Goal: Consume media (video, audio)

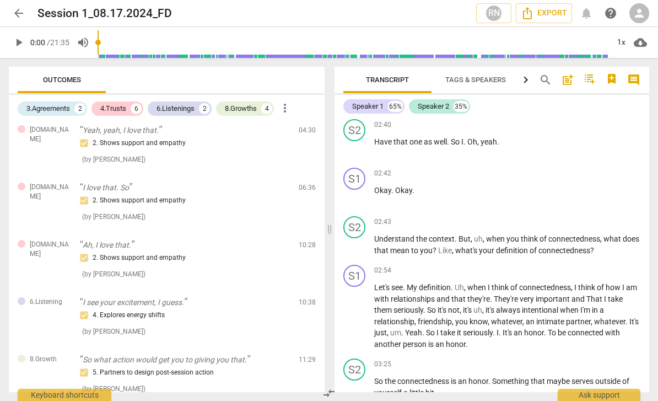
scroll to position [1211, 0]
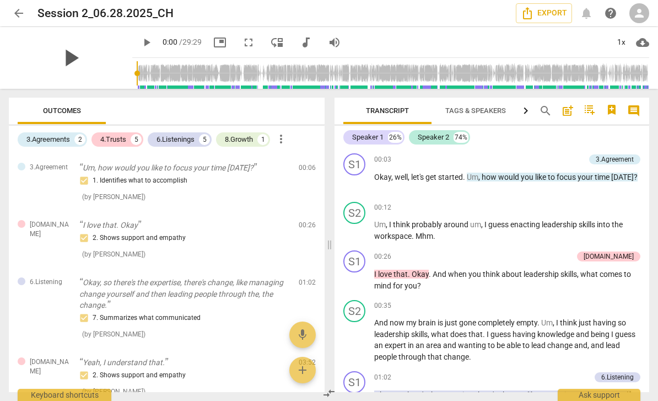
click at [61, 68] on span "play_arrow" at bounding box center [70, 58] width 29 height 29
click at [26, 55] on div "pause" at bounding box center [70, 58] width 123 height 62
click at [23, 52] on div "pause" at bounding box center [70, 58] width 123 height 62
click at [59, 48] on span "pause" at bounding box center [70, 58] width 29 height 29
type input "17"
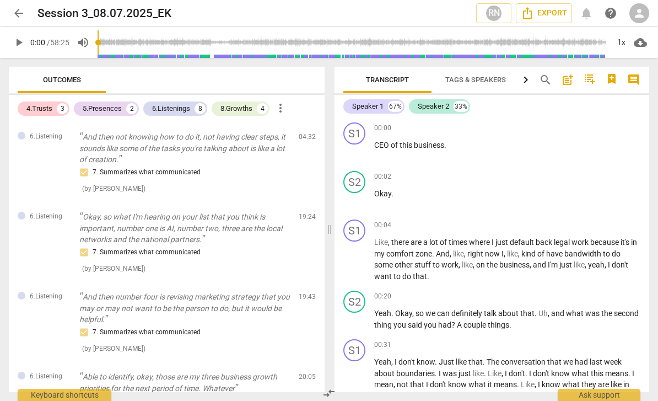
click at [17, 44] on span "play_arrow" at bounding box center [18, 42] width 13 height 13
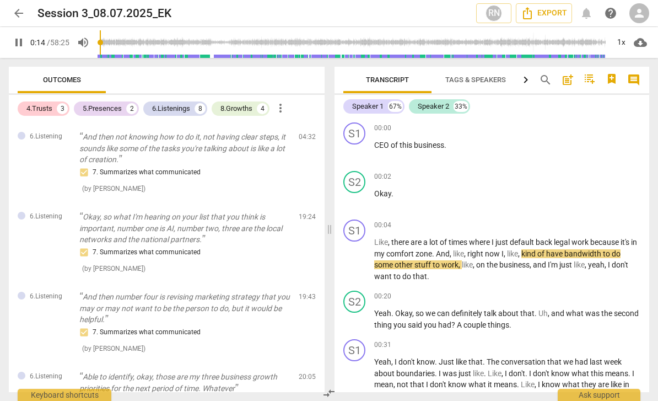
click at [15, 45] on span "pause" at bounding box center [18, 42] width 13 height 13
type input "14"
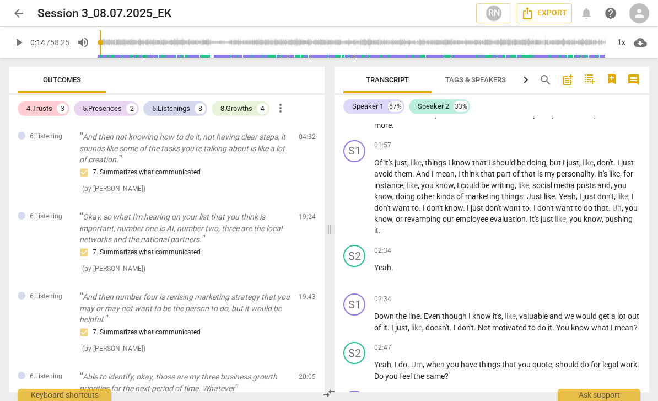
scroll to position [861, 0]
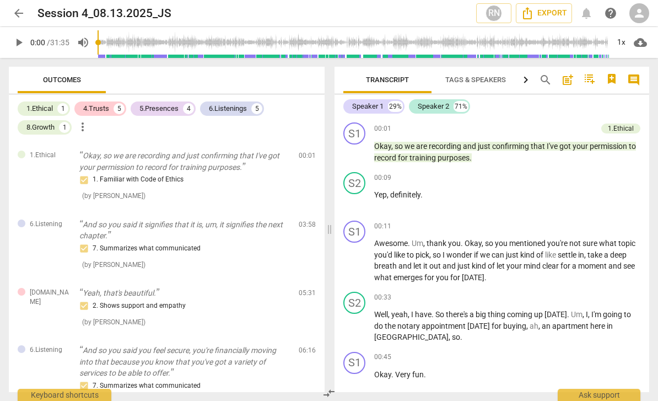
click at [19, 45] on span "play_arrow" at bounding box center [18, 42] width 13 height 13
click at [16, 45] on span "pause" at bounding box center [18, 42] width 13 height 13
click at [20, 41] on span "play_arrow" at bounding box center [18, 42] width 13 height 13
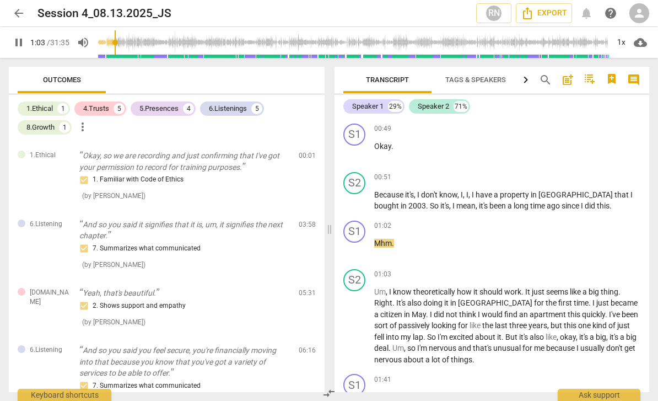
scroll to position [326, 0]
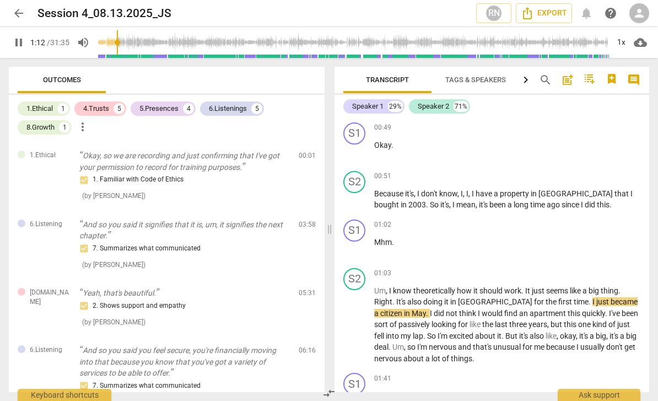
click at [18, 50] on button "pause" at bounding box center [19, 43] width 20 height 20
type input "73"
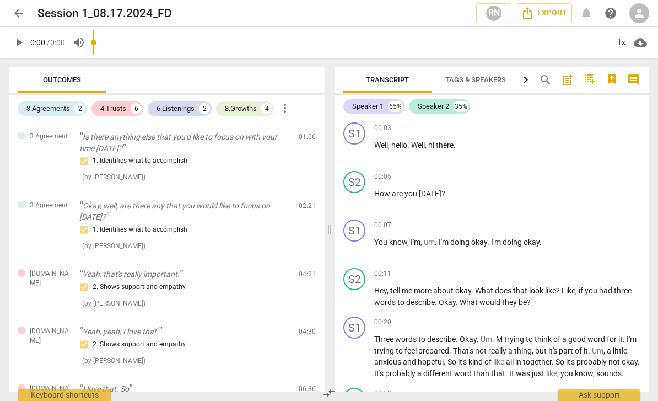
click at [14, 41] on span "play_arrow" at bounding box center [18, 42] width 13 height 13
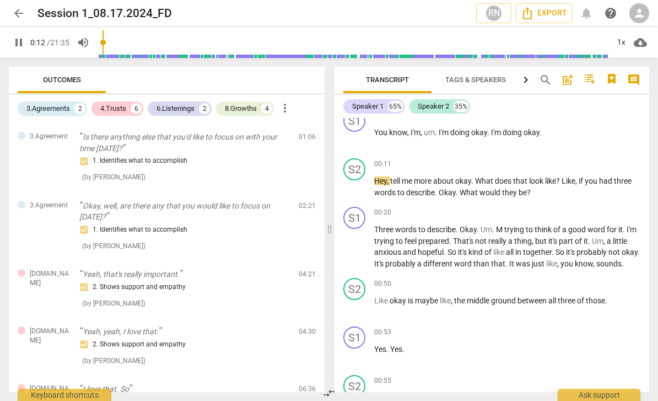
scroll to position [113, 0]
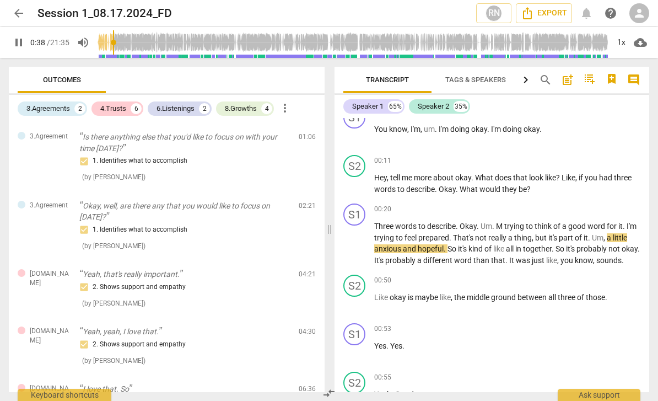
click at [17, 41] on span "pause" at bounding box center [18, 42] width 13 height 13
type input "39"
